Goal: Task Accomplishment & Management: Complete application form

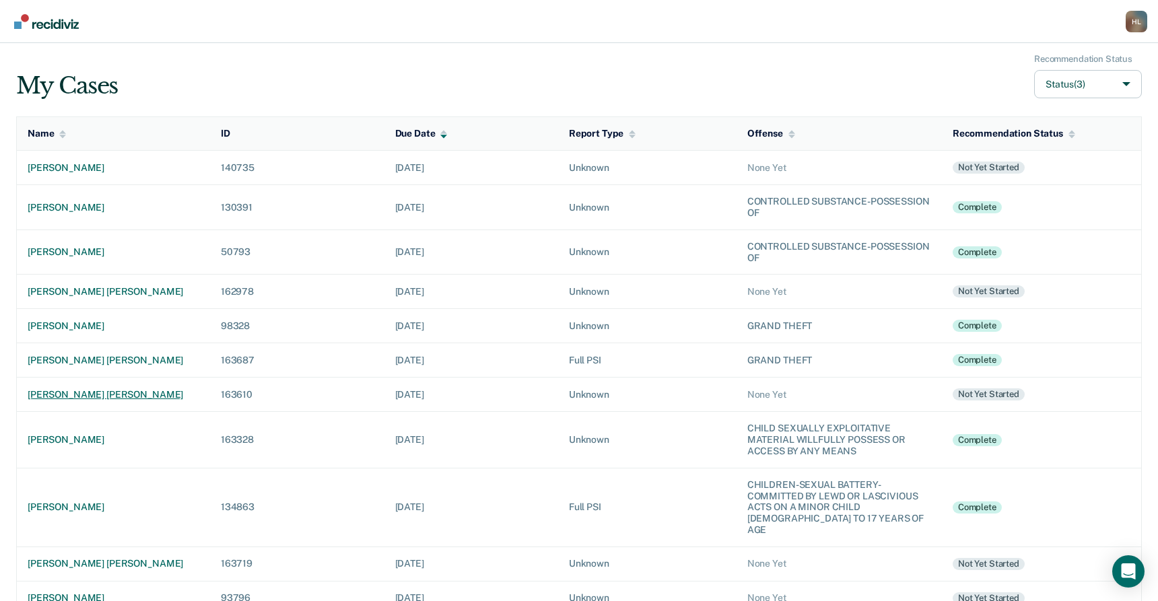
click at [91, 394] on div "[PERSON_NAME] [PERSON_NAME]" at bounding box center [114, 394] width 172 height 11
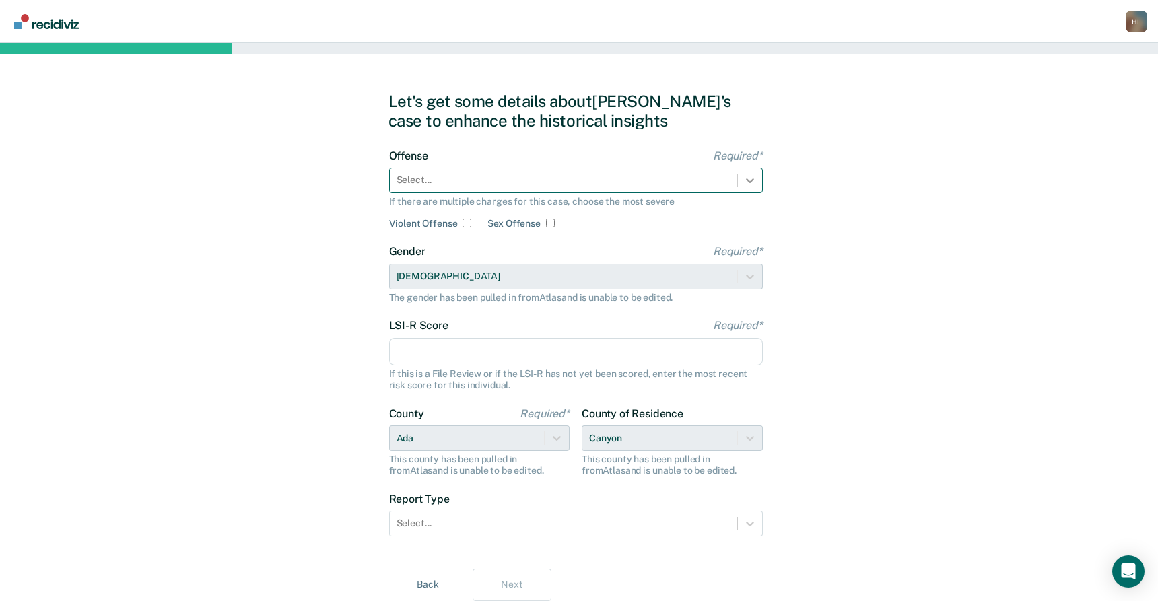
click at [747, 182] on icon at bounding box center [749, 180] width 13 height 13
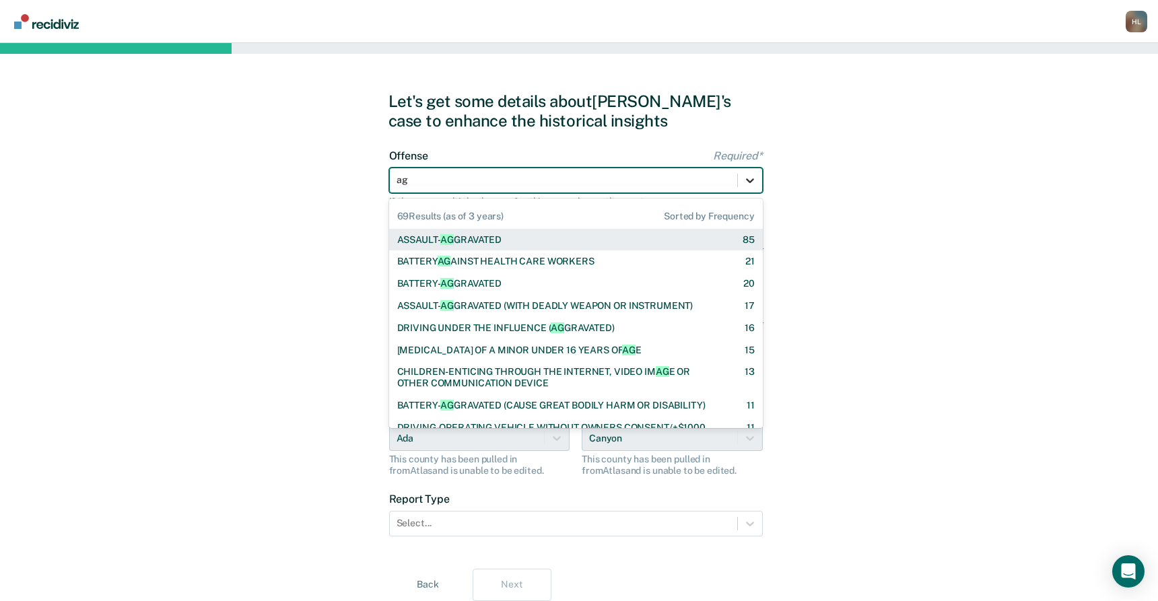
type input "agg"
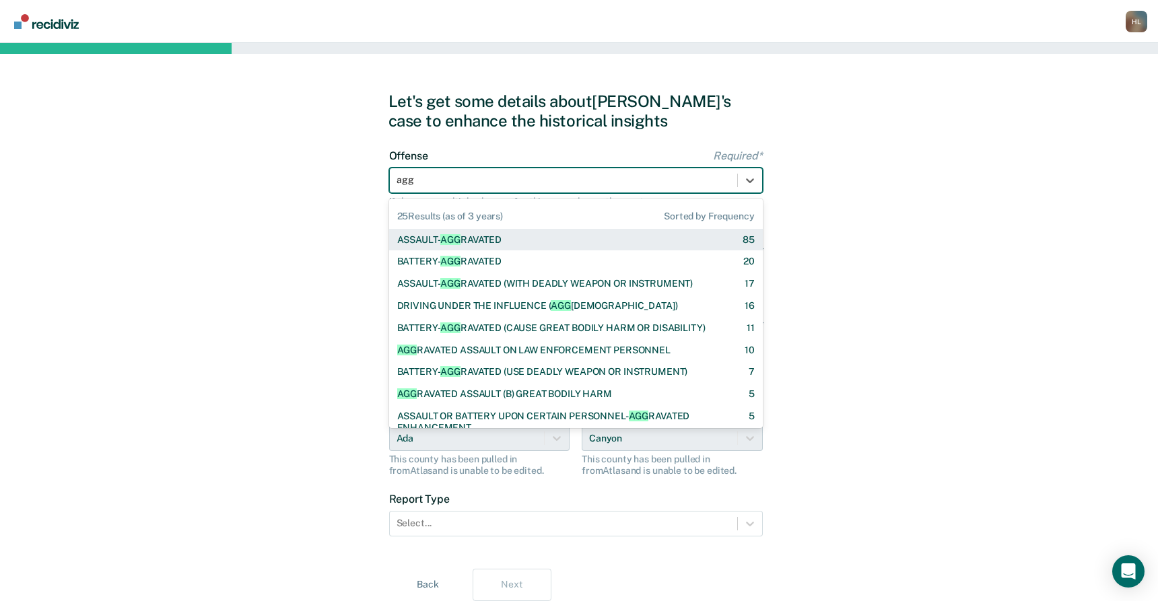
click at [648, 242] on div "ASSAULT- AGG RAVATED 85" at bounding box center [576, 239] width 358 height 11
checkbox input "true"
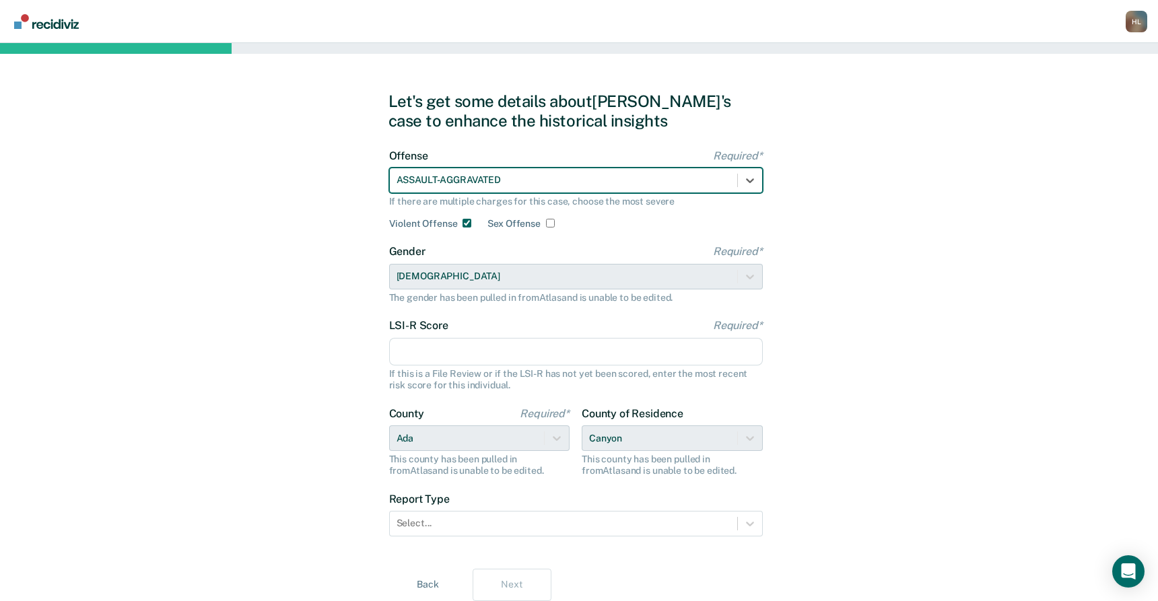
click at [471, 353] on input "LSI-R Score Required*" at bounding box center [576, 352] width 374 height 28
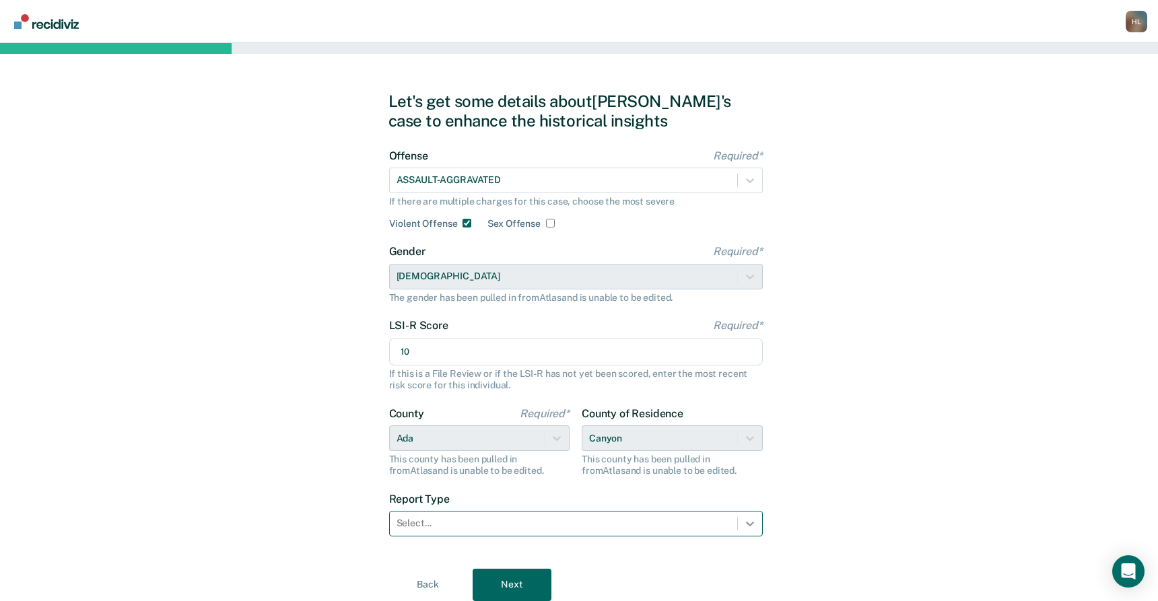
type input "10"
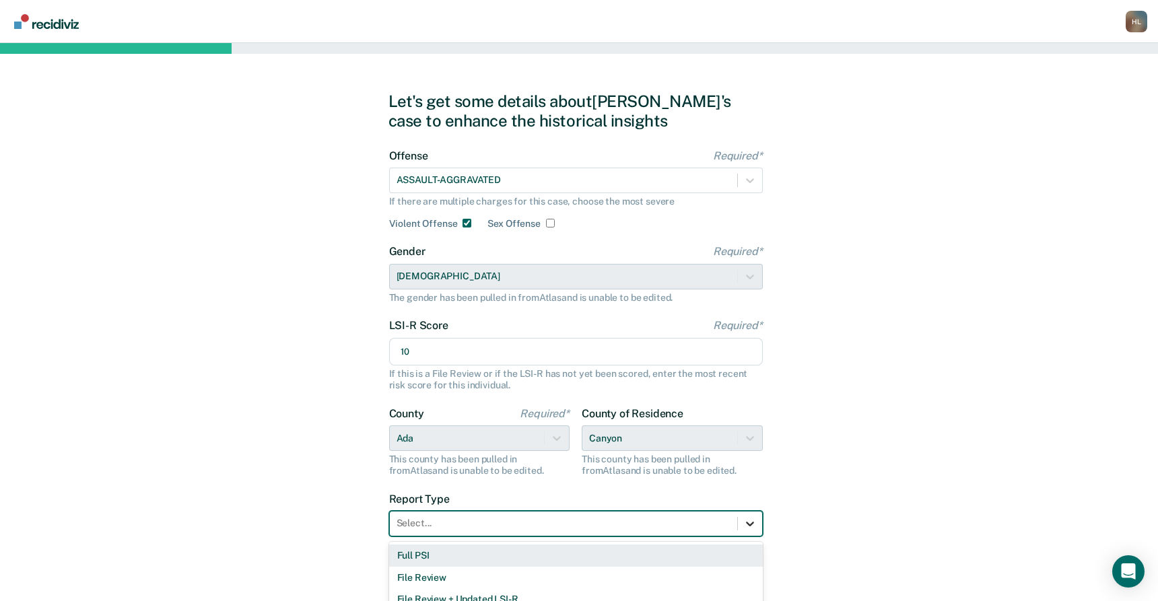
scroll to position [18, 0]
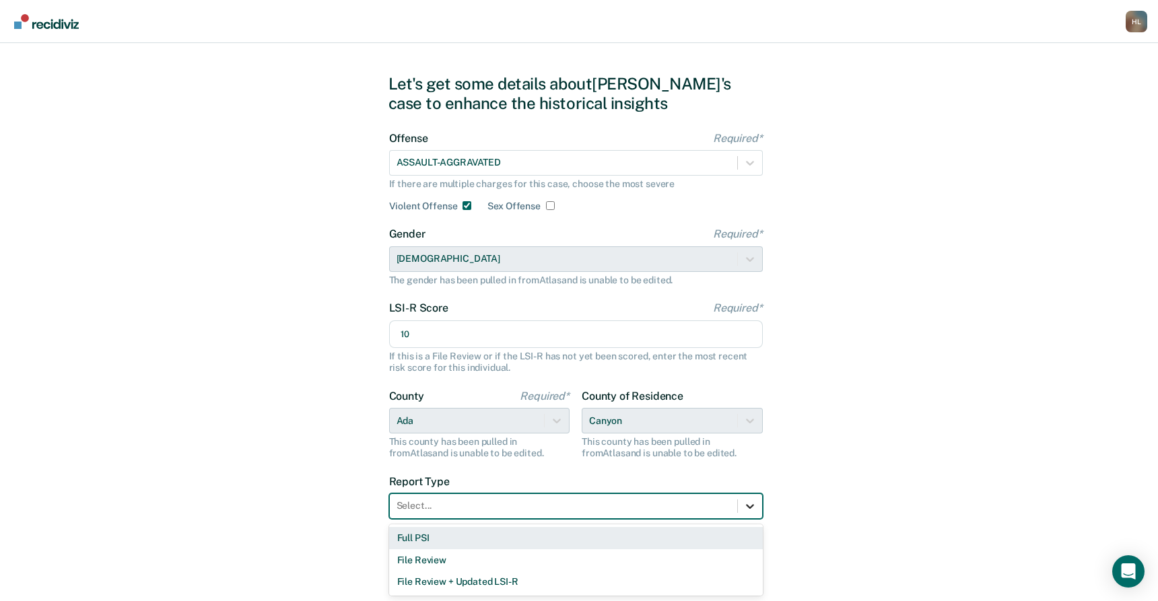
click at [745, 521] on form "Offense Required* ASSAULT-AGGRAVATED If there are multiple charges for this cas…" at bounding box center [576, 333] width 374 height 403
click at [730, 537] on div "Full PSI" at bounding box center [576, 538] width 374 height 22
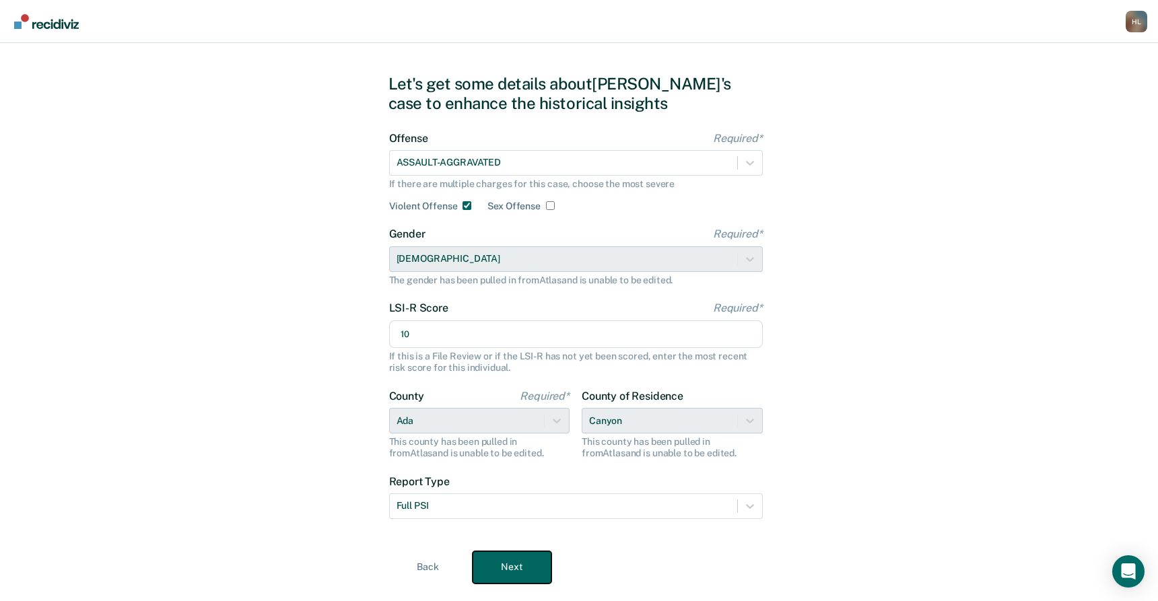
click at [522, 555] on button "Next" at bounding box center [512, 567] width 79 height 32
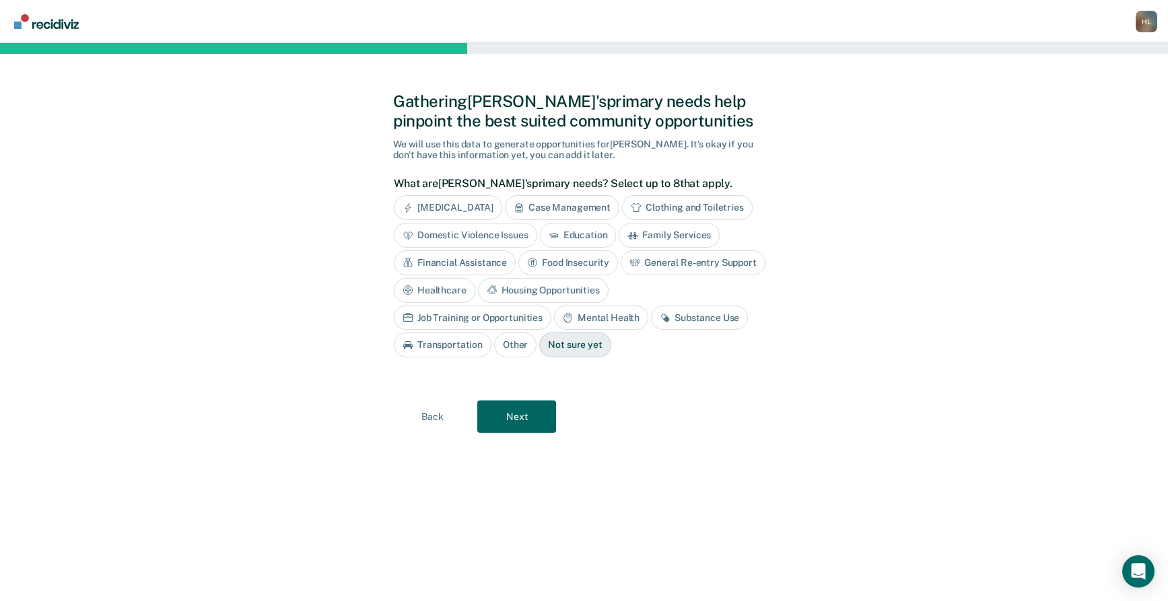
click at [554, 316] on div "Mental Health" at bounding box center [601, 318] width 94 height 25
click at [526, 409] on button "Next" at bounding box center [516, 417] width 79 height 32
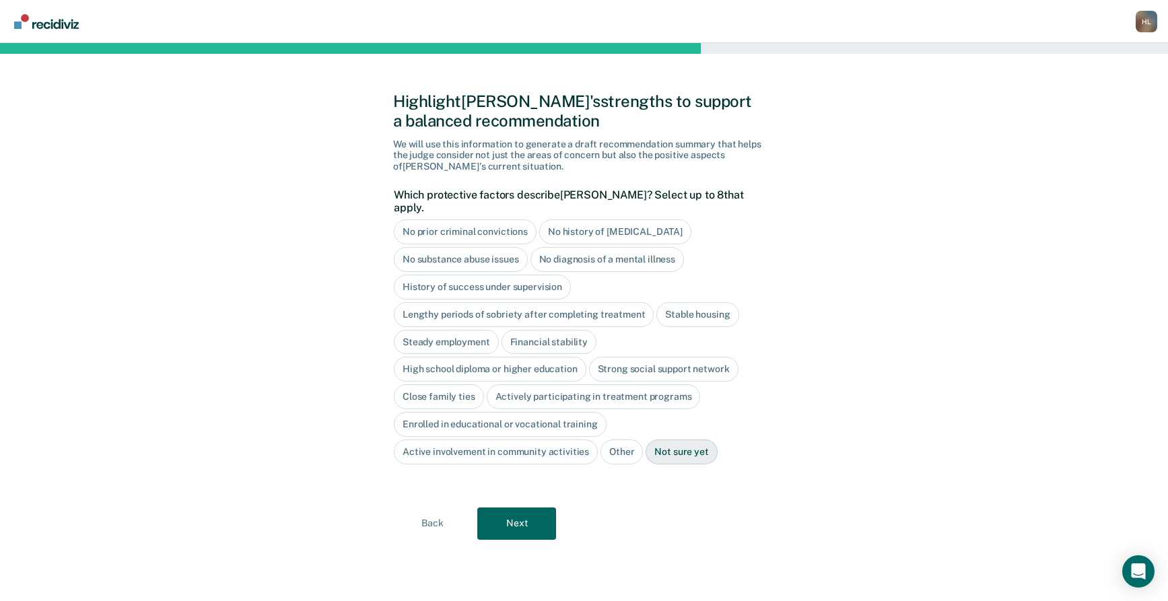
click at [471, 330] on div "Steady employment" at bounding box center [446, 342] width 105 height 25
click at [708, 304] on div "Stable housing" at bounding box center [697, 314] width 82 height 25
click at [570, 330] on div "Financial stability" at bounding box center [564, 342] width 95 height 25
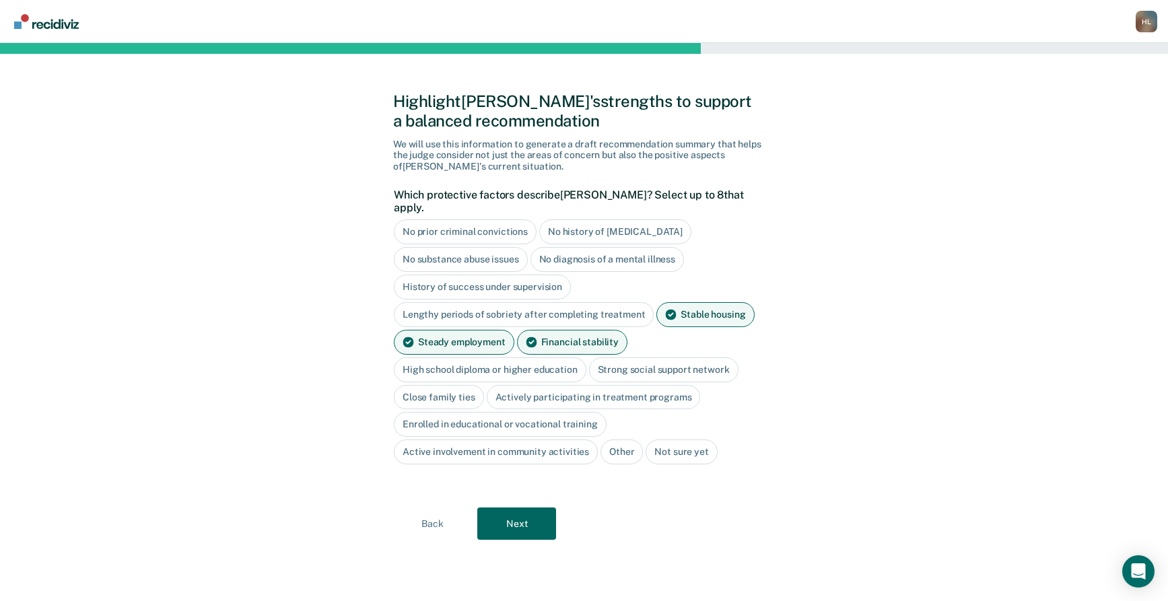
click at [520, 358] on div "High school diploma or higher education" at bounding box center [490, 370] width 193 height 25
click at [454, 385] on div "Close family ties" at bounding box center [439, 397] width 90 height 25
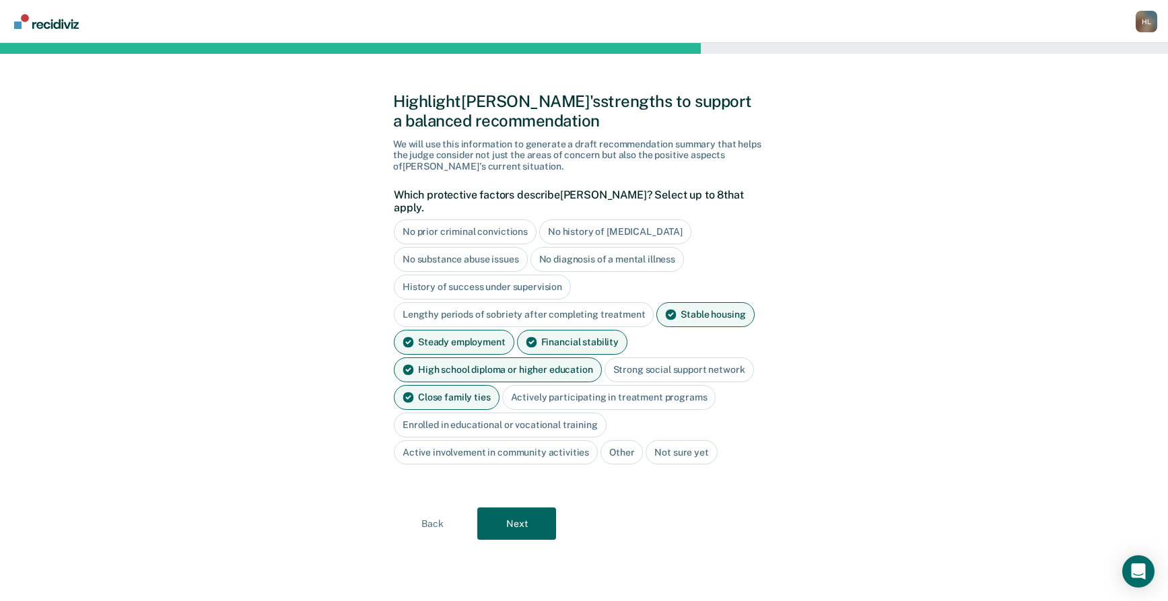
click at [545, 385] on div "Actively participating in treatment programs" at bounding box center [609, 397] width 214 height 25
click at [481, 440] on div "Active involvement in community activities" at bounding box center [496, 452] width 204 height 25
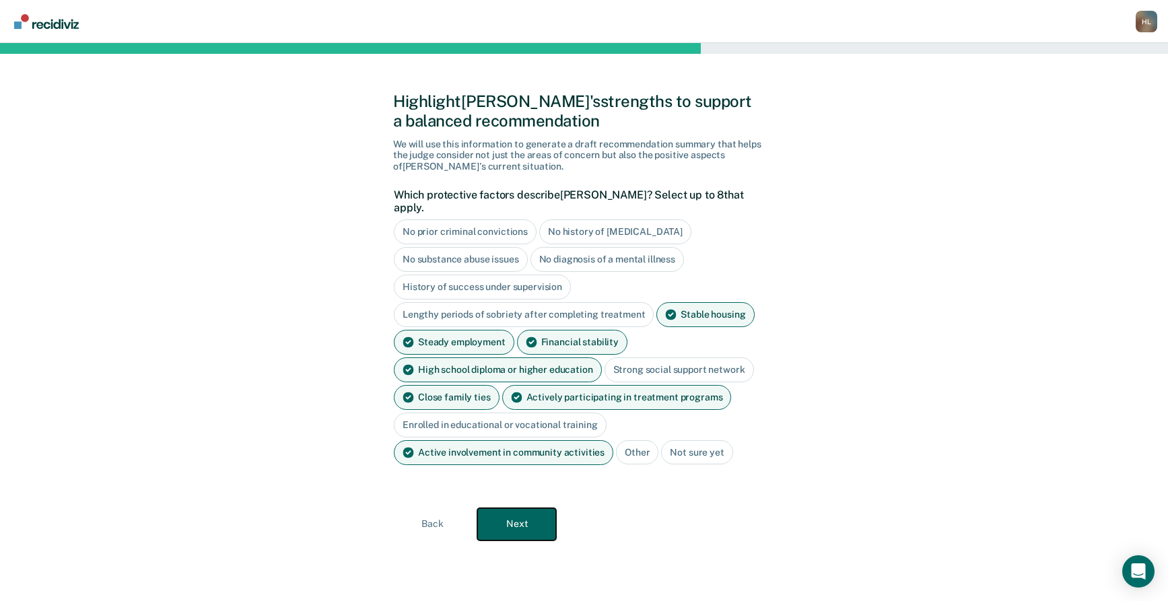
click at [525, 516] on button "Next" at bounding box center [516, 524] width 79 height 32
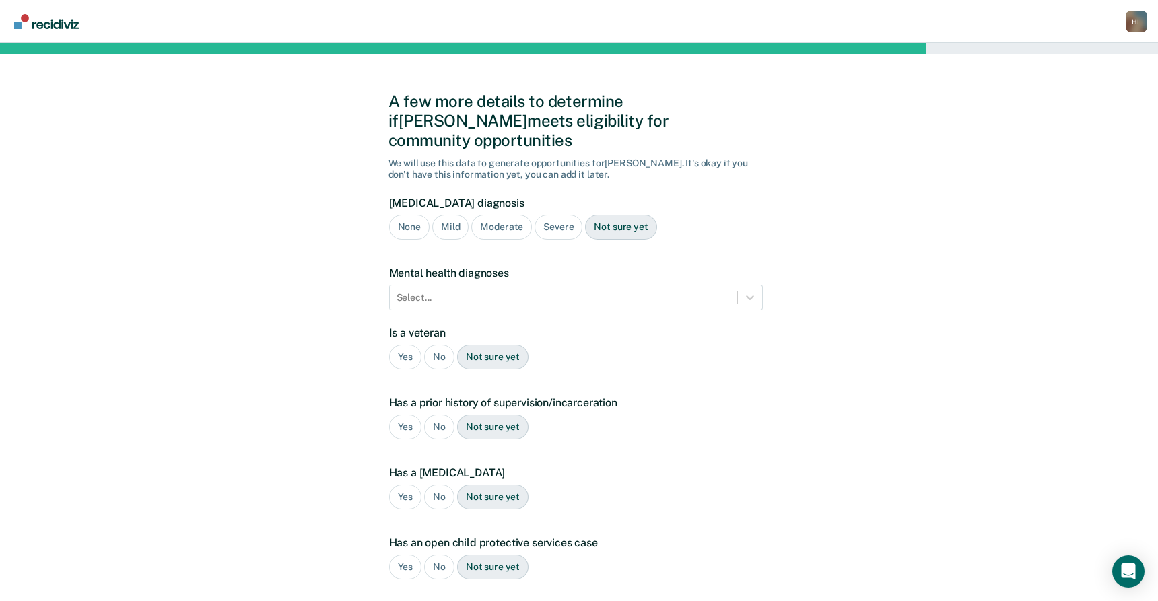
click at [448, 215] on div "Mild" at bounding box center [450, 227] width 36 height 25
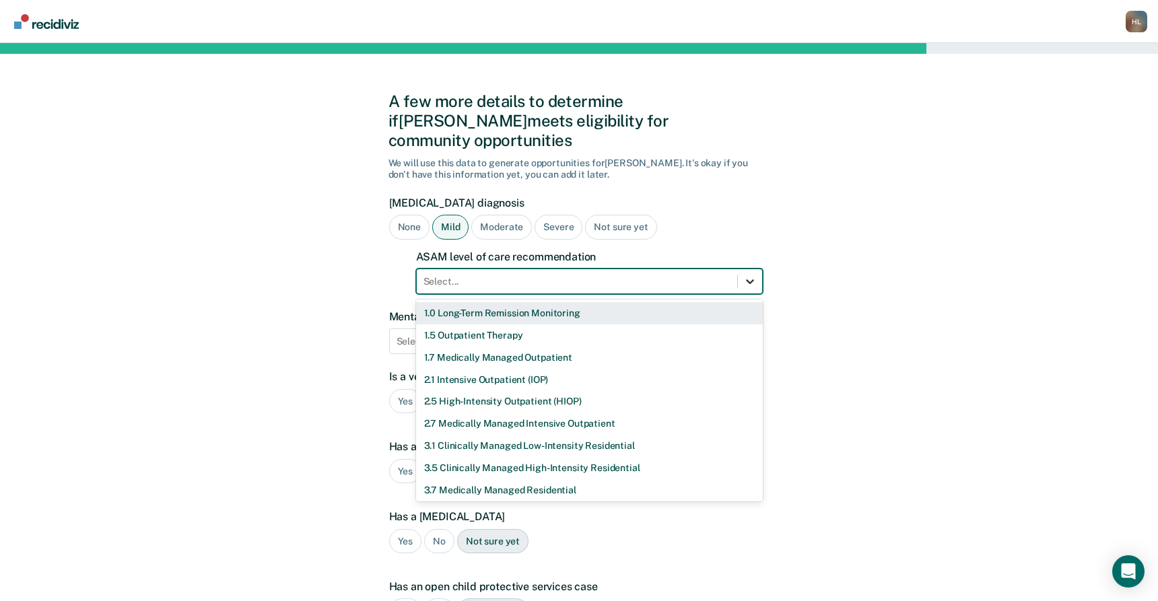
click at [745, 275] on icon at bounding box center [749, 281] width 13 height 13
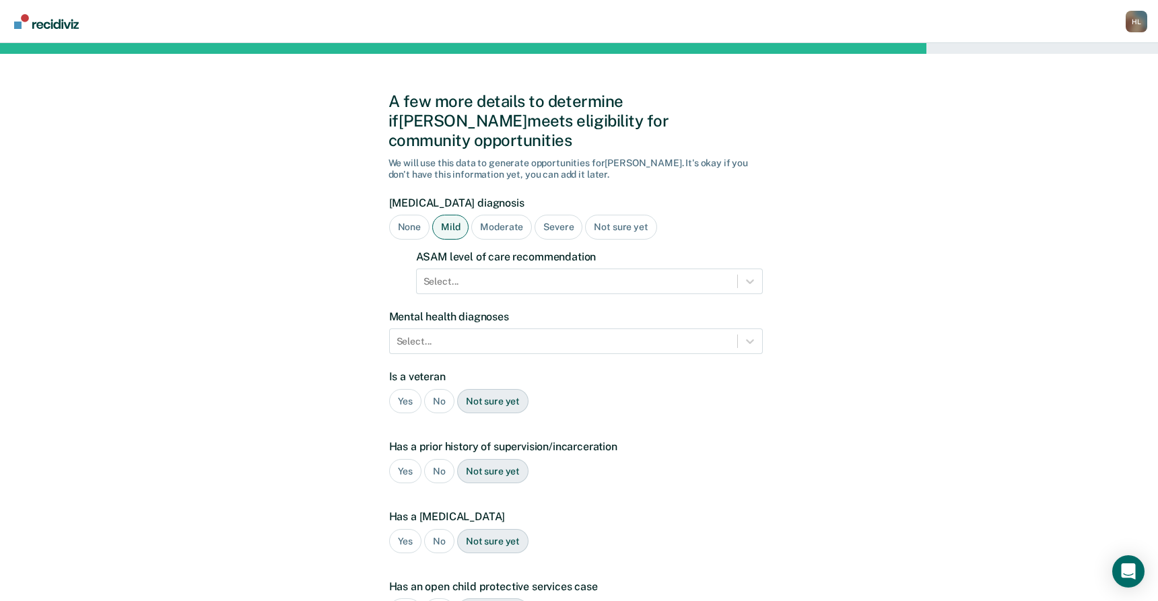
click at [830, 180] on div "A few more details to determine if [PERSON_NAME] meets eligibility for communit…" at bounding box center [579, 430] width 1158 height 774
click at [752, 279] on icon at bounding box center [750, 281] width 8 height 5
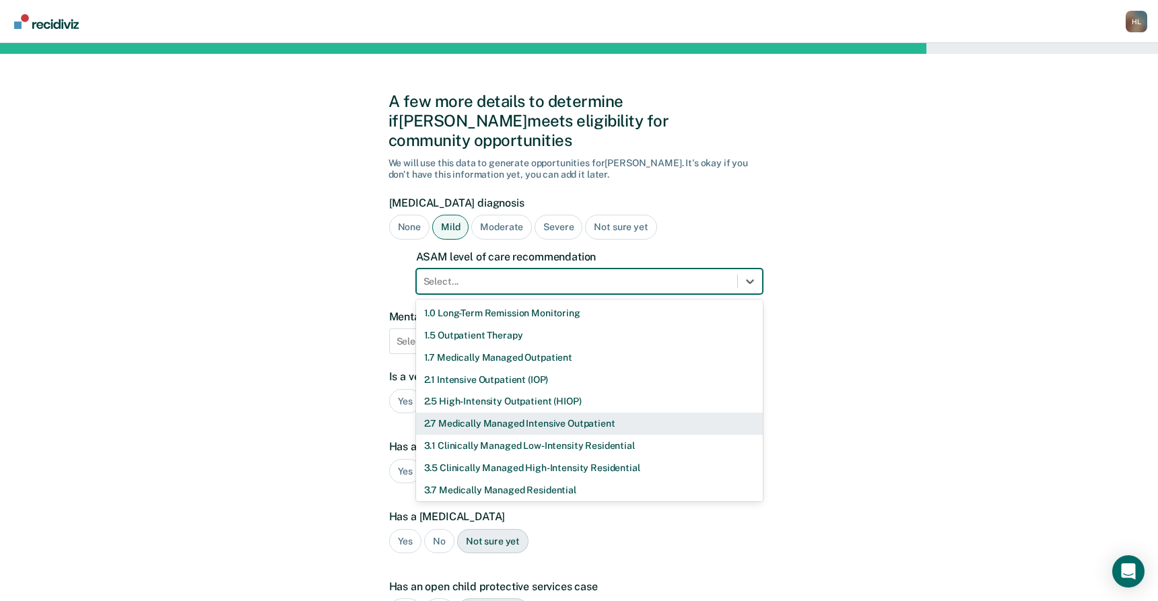
scroll to position [46, 0]
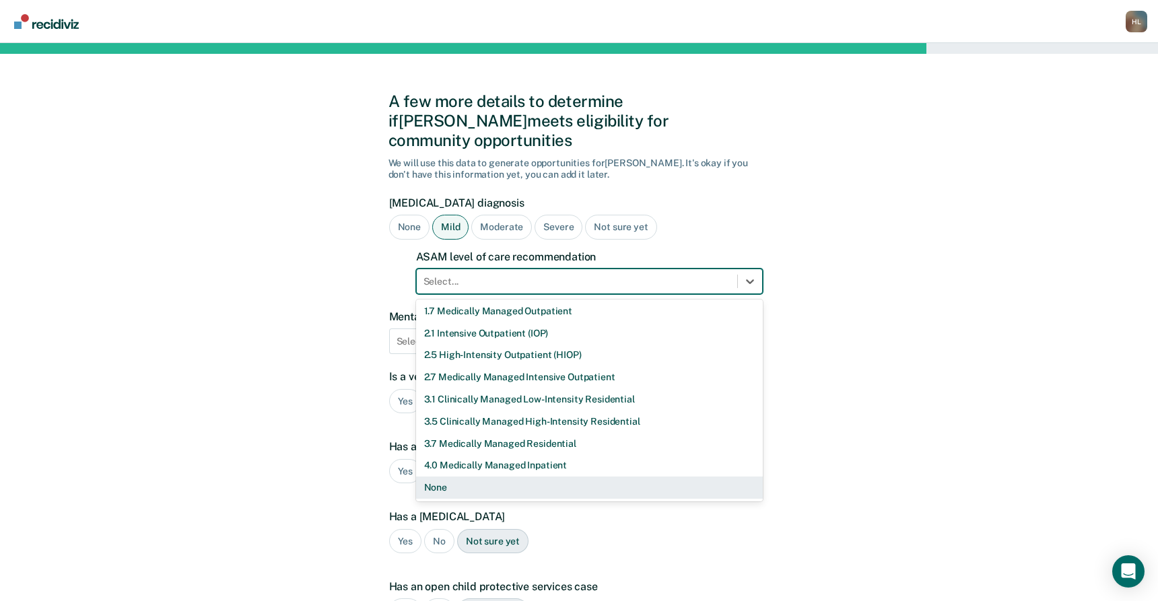
click at [552, 477] on div "None" at bounding box center [589, 488] width 347 height 22
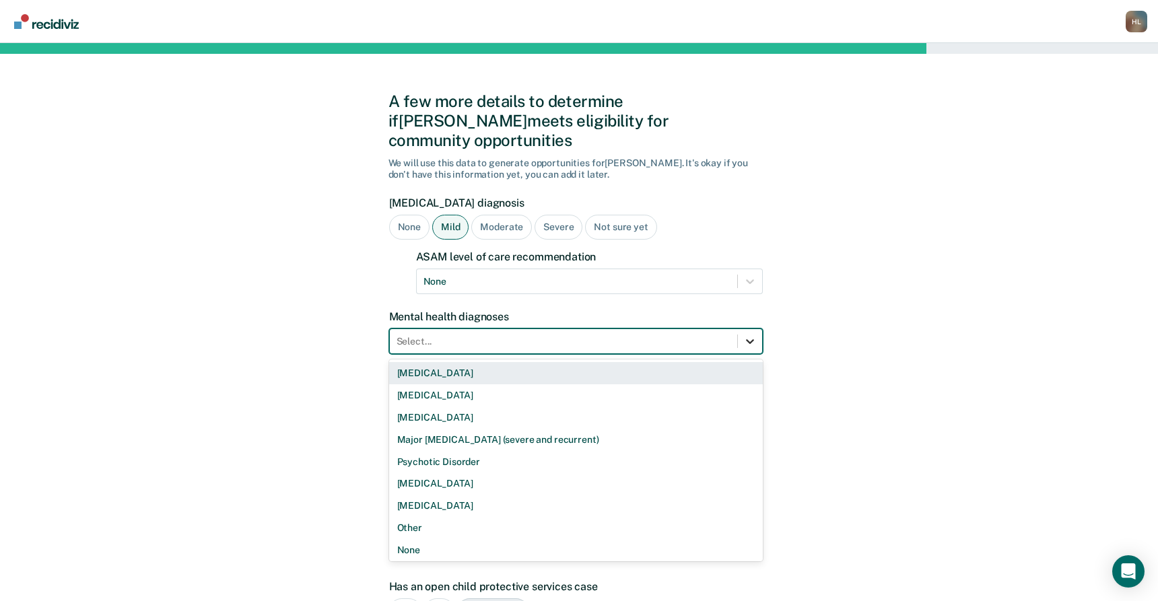
click at [749, 335] on icon at bounding box center [749, 341] width 13 height 13
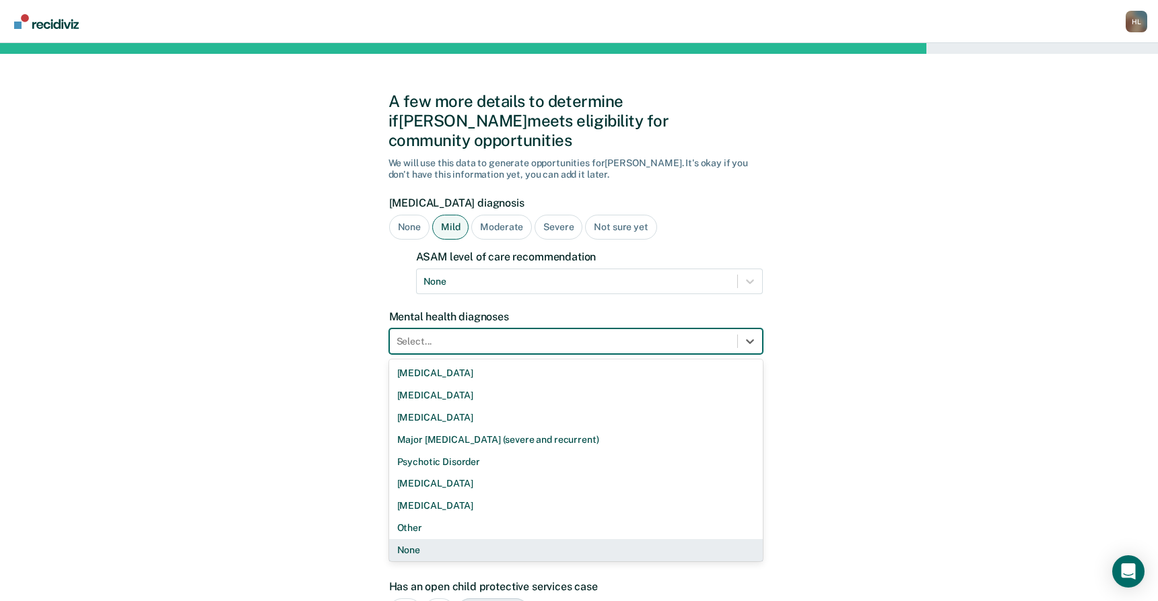
click at [541, 539] on div "None" at bounding box center [576, 550] width 374 height 22
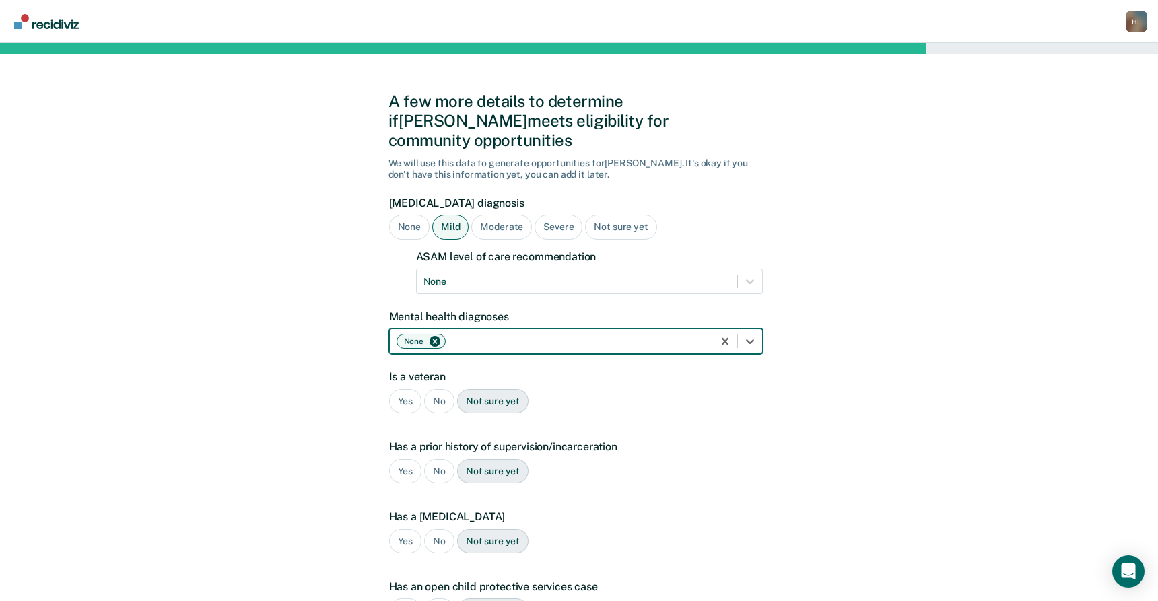
click at [434, 389] on div "No" at bounding box center [439, 401] width 30 height 25
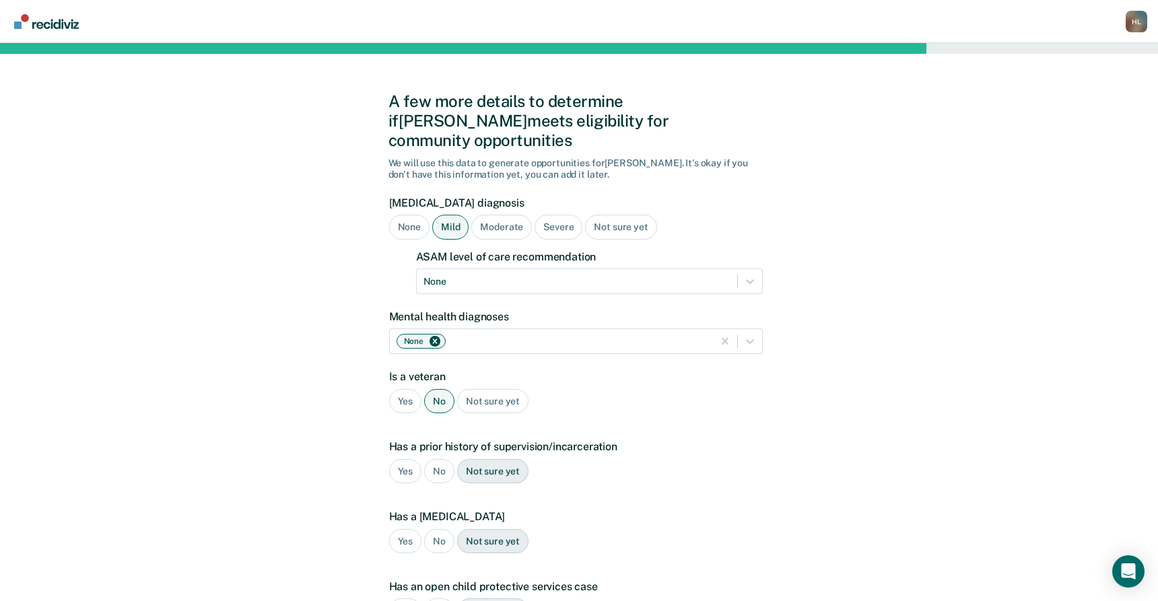
click at [436, 459] on div "No" at bounding box center [439, 471] width 30 height 25
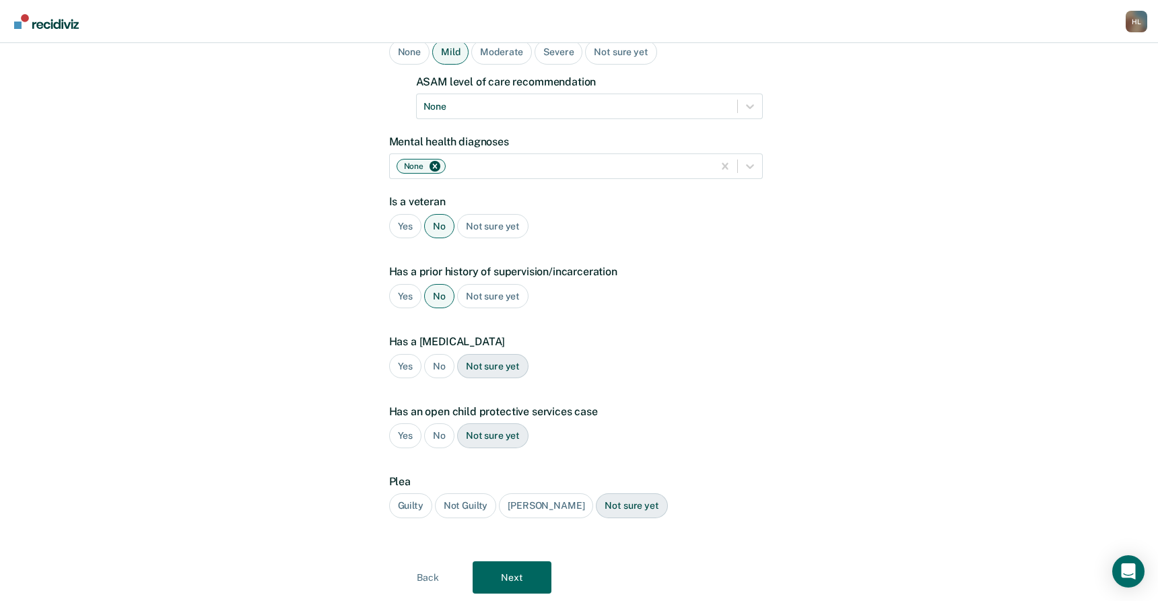
scroll to position [176, 0]
click at [446, 353] on div "No" at bounding box center [439, 365] width 30 height 25
click at [441, 422] on div "No" at bounding box center [439, 434] width 30 height 25
click at [409, 493] on div "Guilty" at bounding box center [410, 504] width 43 height 25
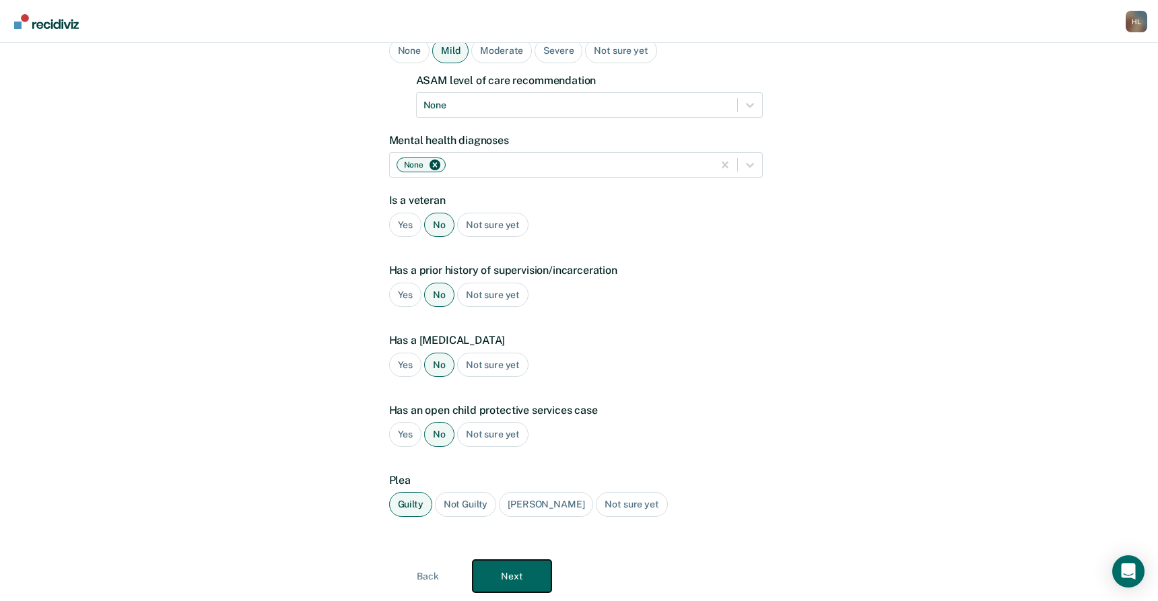
click at [511, 560] on button "Next" at bounding box center [512, 576] width 79 height 32
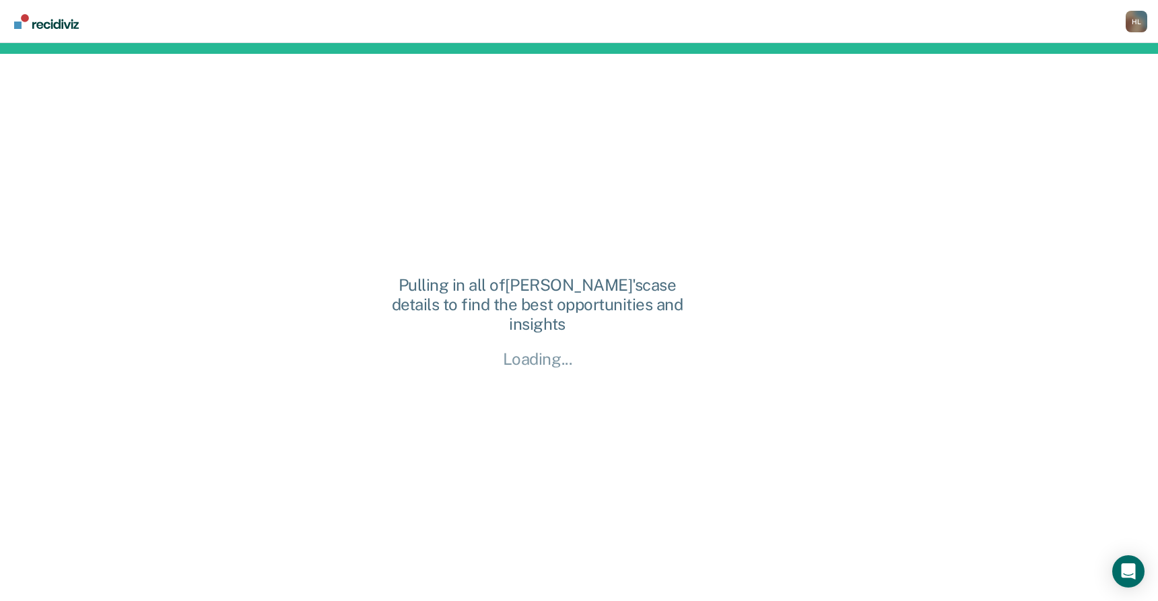
scroll to position [0, 0]
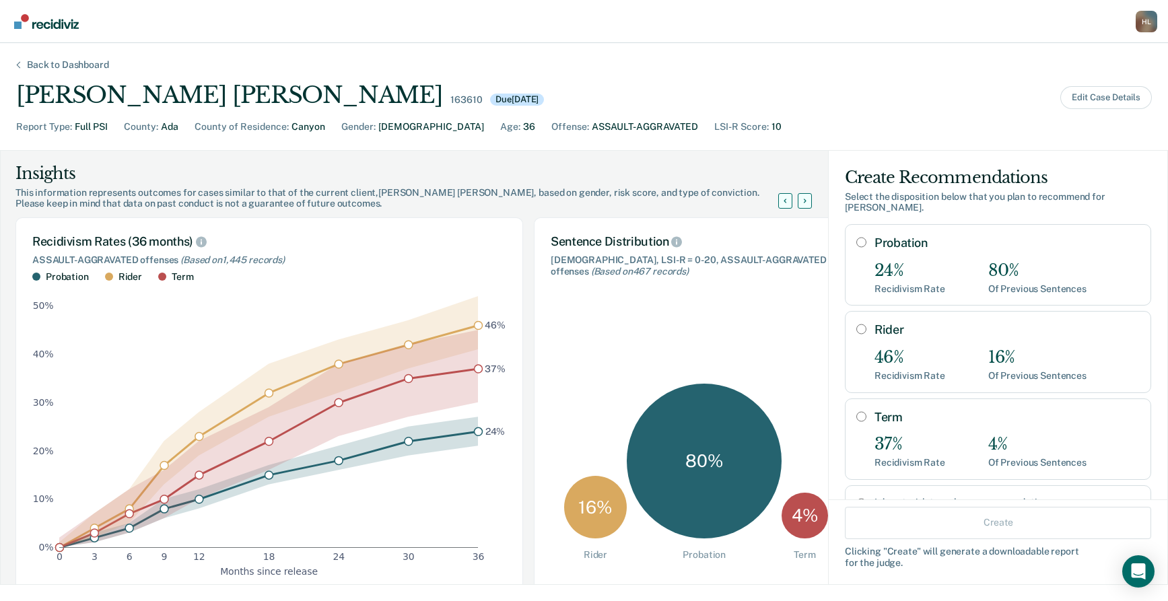
click at [856, 237] on input "Probation" at bounding box center [861, 242] width 10 height 11
radio input "true"
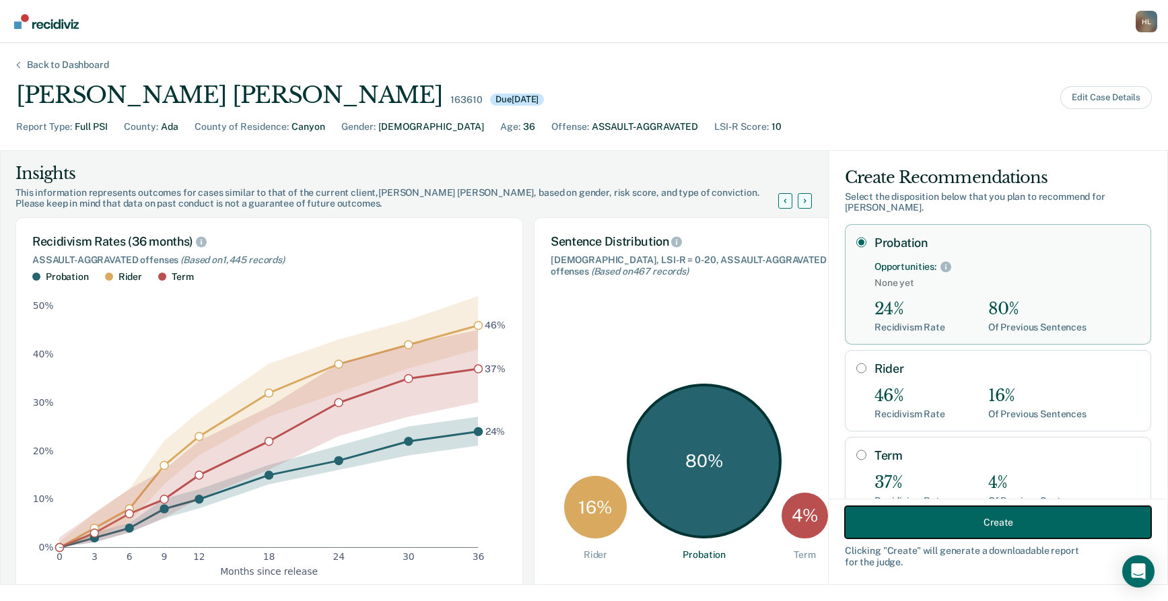
click at [1000, 512] on button "Create" at bounding box center [998, 522] width 306 height 32
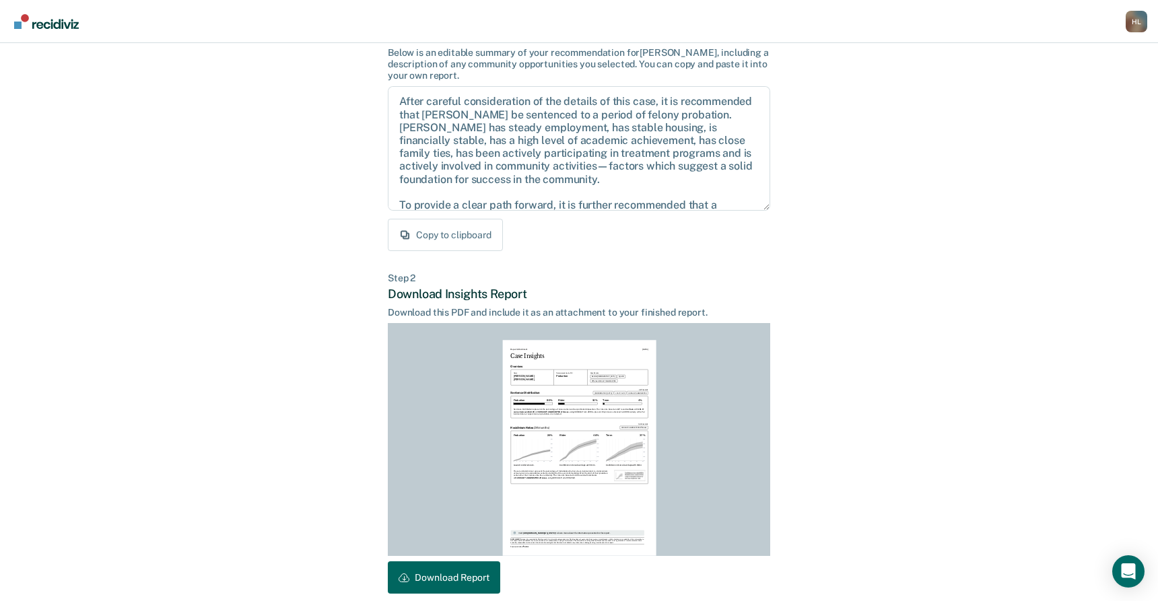
scroll to position [104, 0]
click at [432, 575] on button "Download Report" at bounding box center [444, 577] width 112 height 32
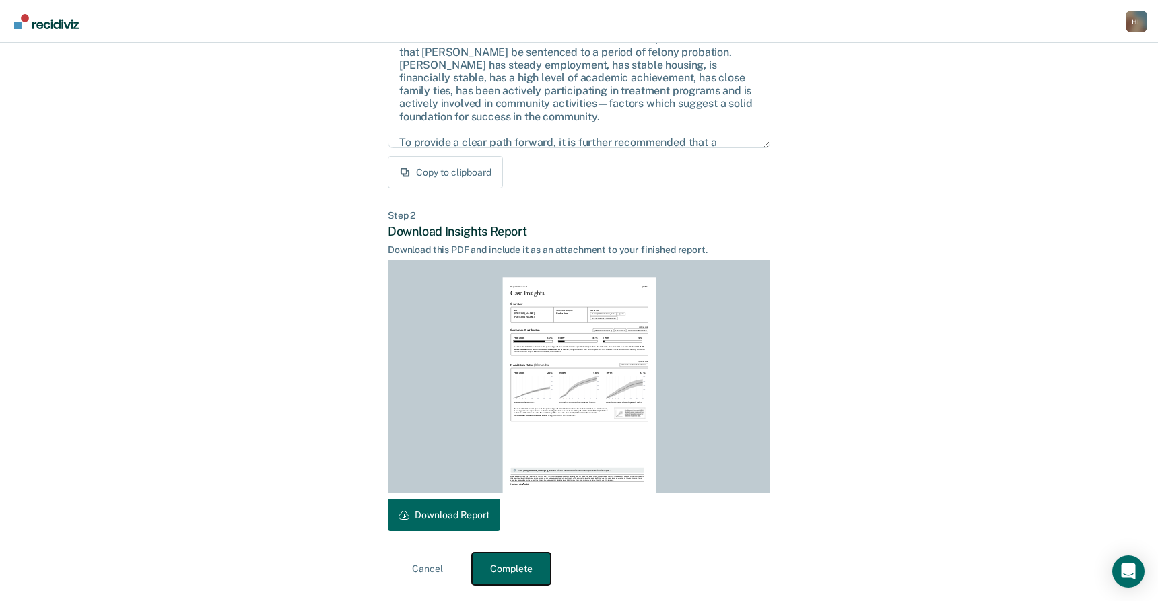
click at [498, 567] on button "Complete" at bounding box center [511, 569] width 79 height 32
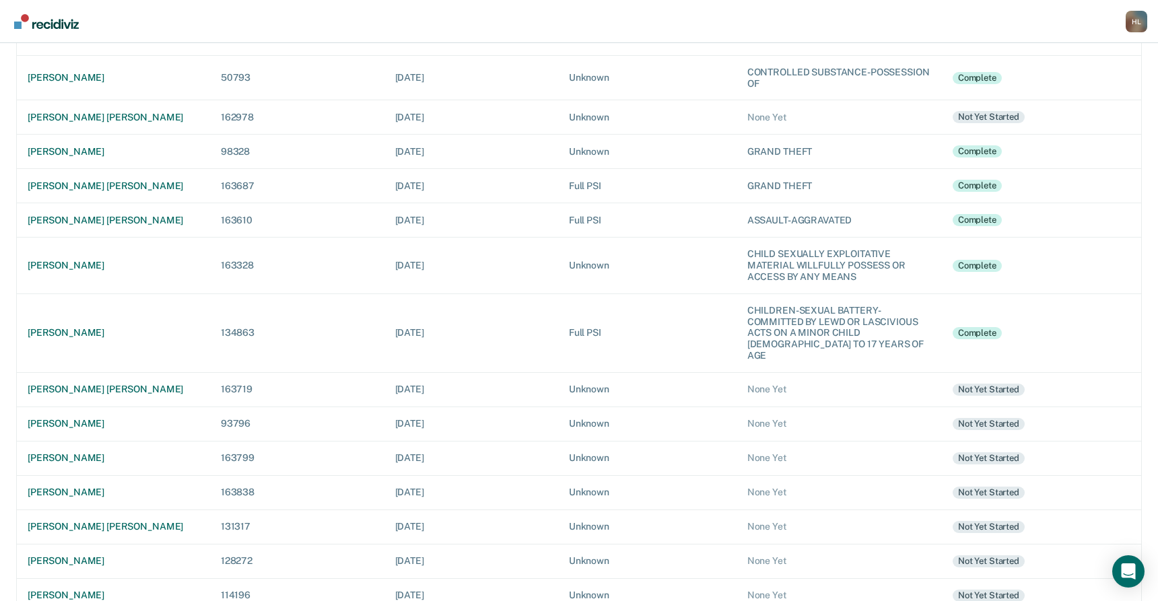
scroll to position [323, 0]
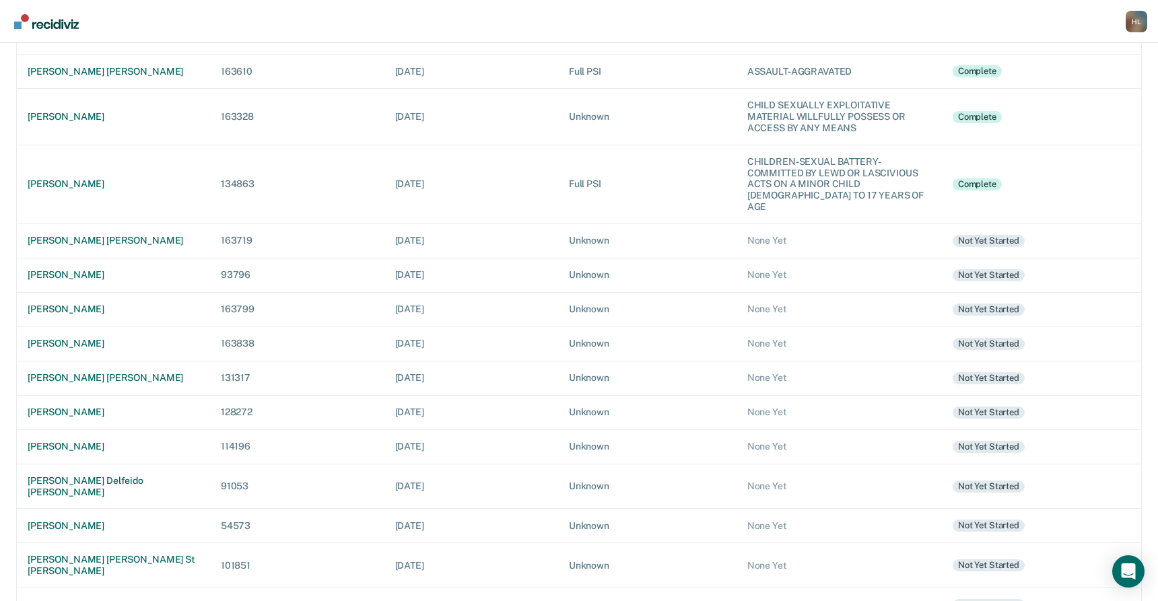
click at [1143, 21] on div "H L" at bounding box center [1137, 22] width 22 height 22
click at [1060, 90] on button "Log Out" at bounding box center [1080, 97] width 134 height 22
